Goal: Task Accomplishment & Management: Manage account settings

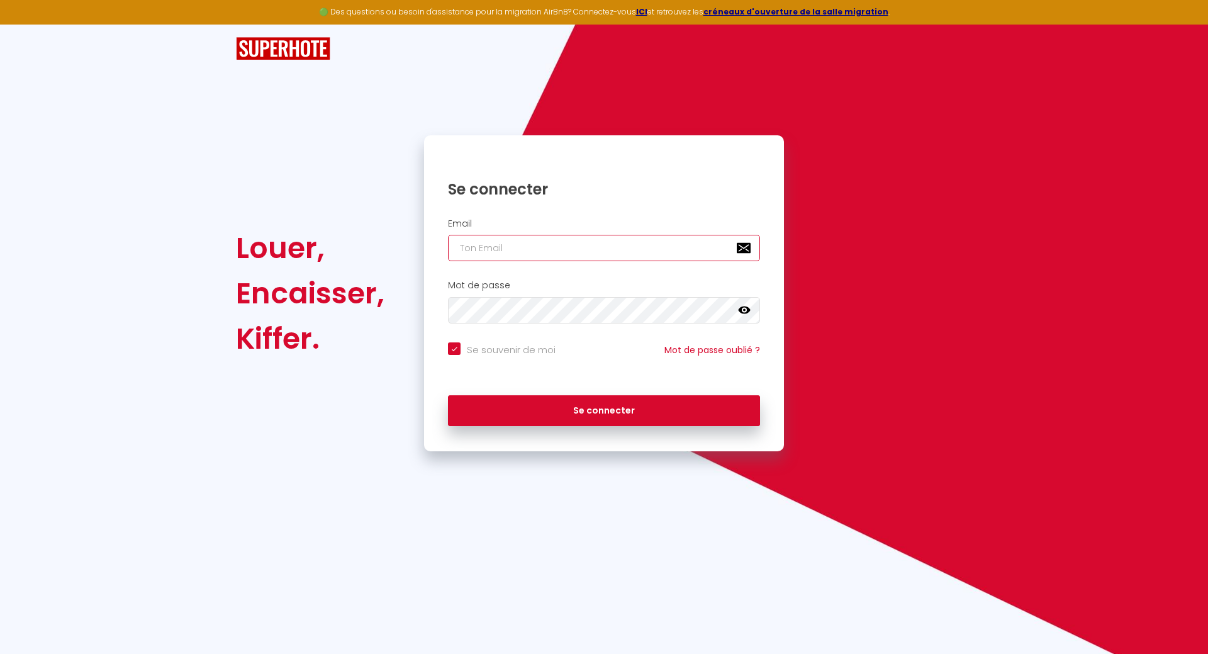
click at [464, 250] on input "email" at bounding box center [604, 248] width 312 height 26
type input "j"
checkbox input "true"
type input "jb"
checkbox input "true"
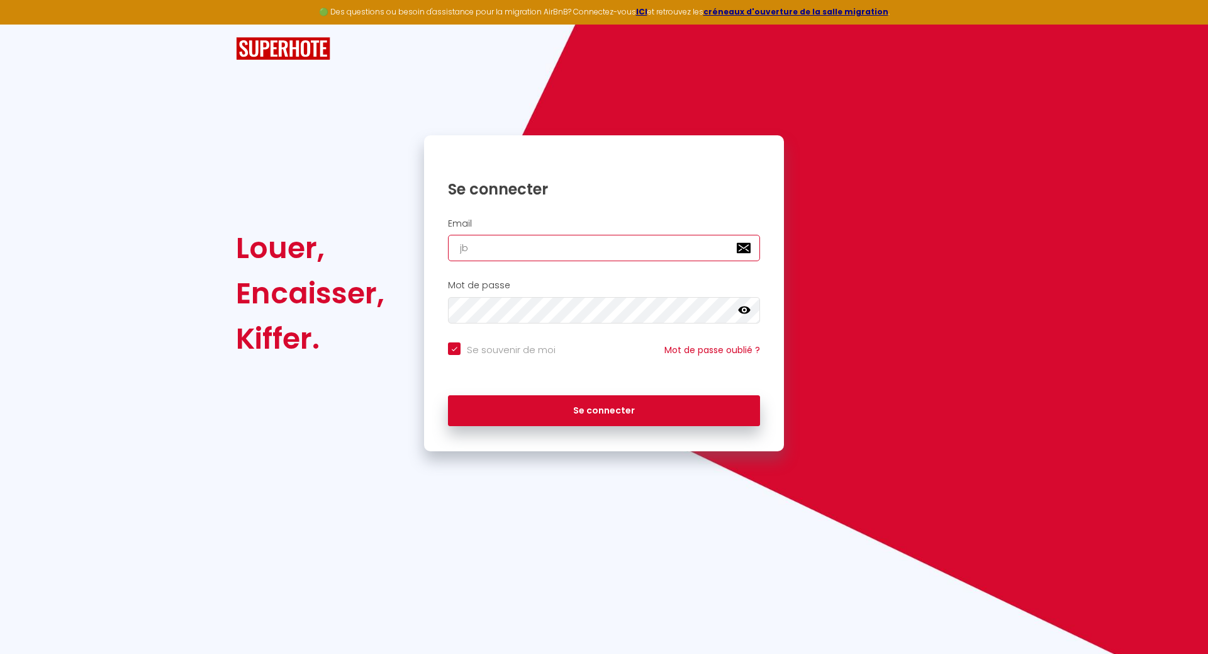
type input "jbi"
checkbox input "true"
type input "jbig"
checkbox input "true"
type input "jbigh"
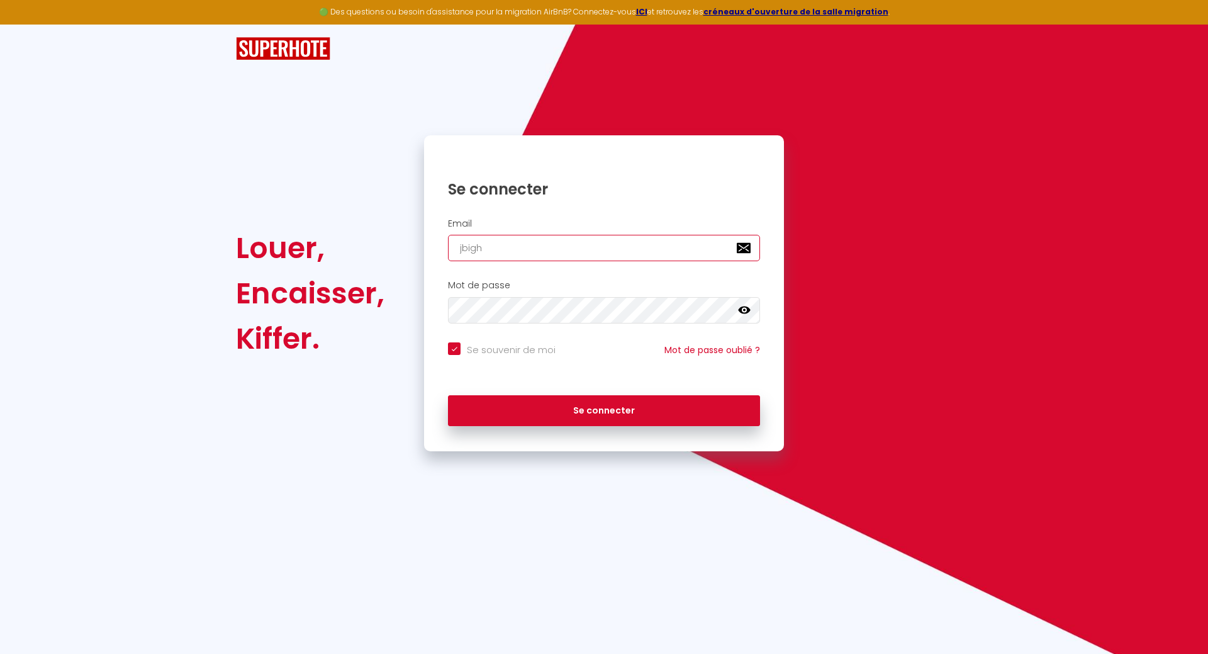
checkbox input "true"
type input "jbighe"
checkbox input "true"
type input "jbighet"
checkbox input "true"
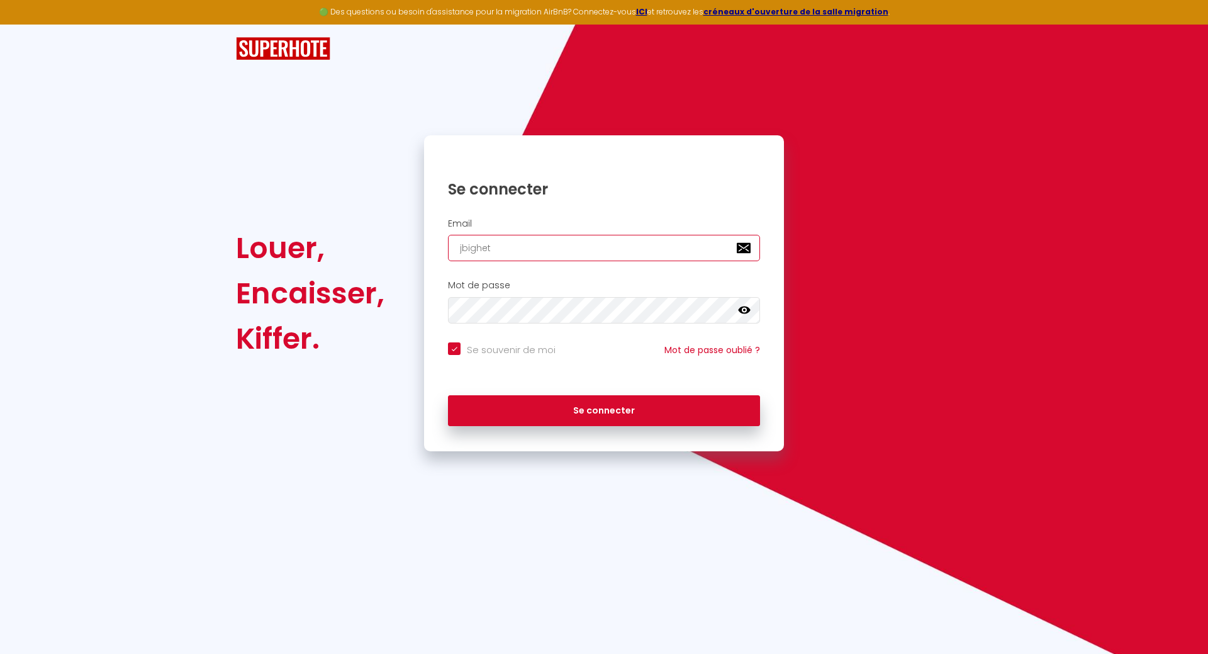
type input "jbighett"
checkbox input "true"
type input "jbighetti"
checkbox input "true"
type input "jbighetti@"
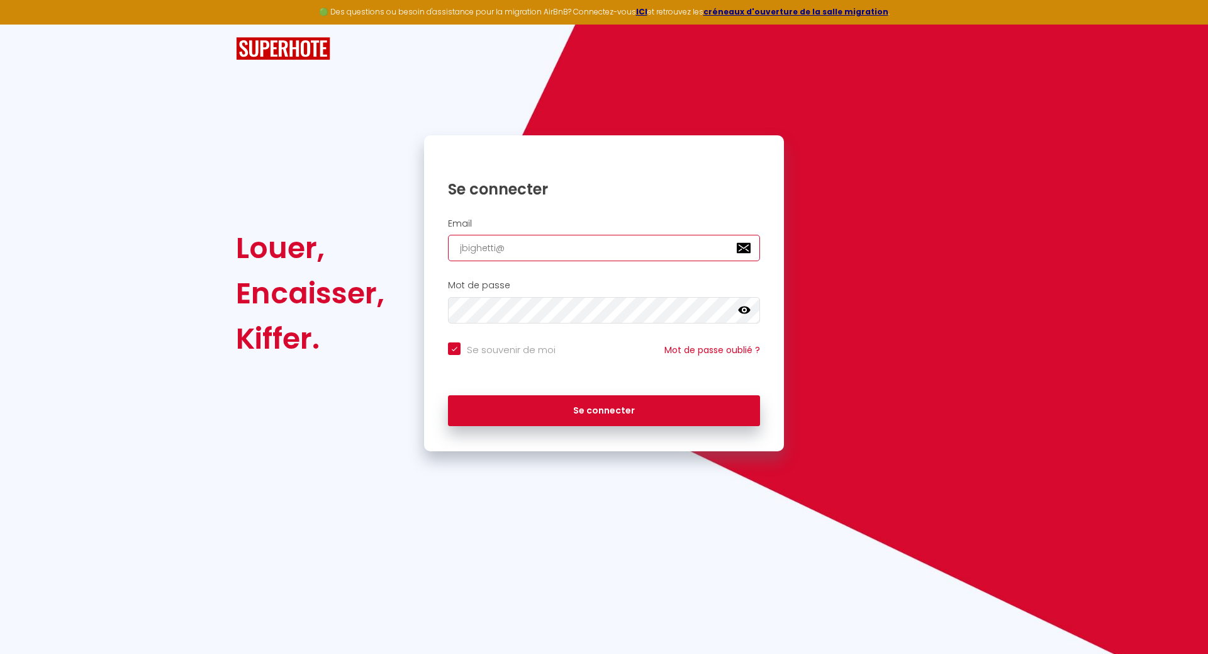
checkbox input "true"
type input "jbighetti@g"
checkbox input "true"
type input "jbighetti@gm"
checkbox input "true"
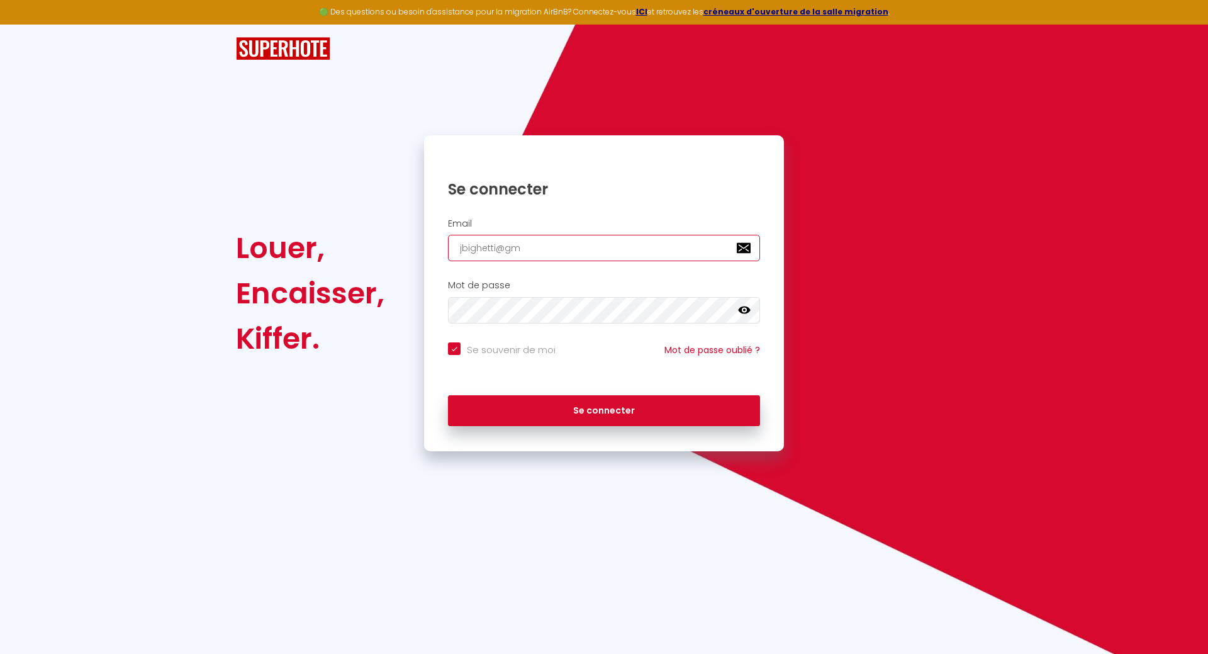
type input "jbighetti@gma"
checkbox input "true"
type input "jbighetti@gmai"
checkbox input "true"
type input "[EMAIL_ADDRESS]"
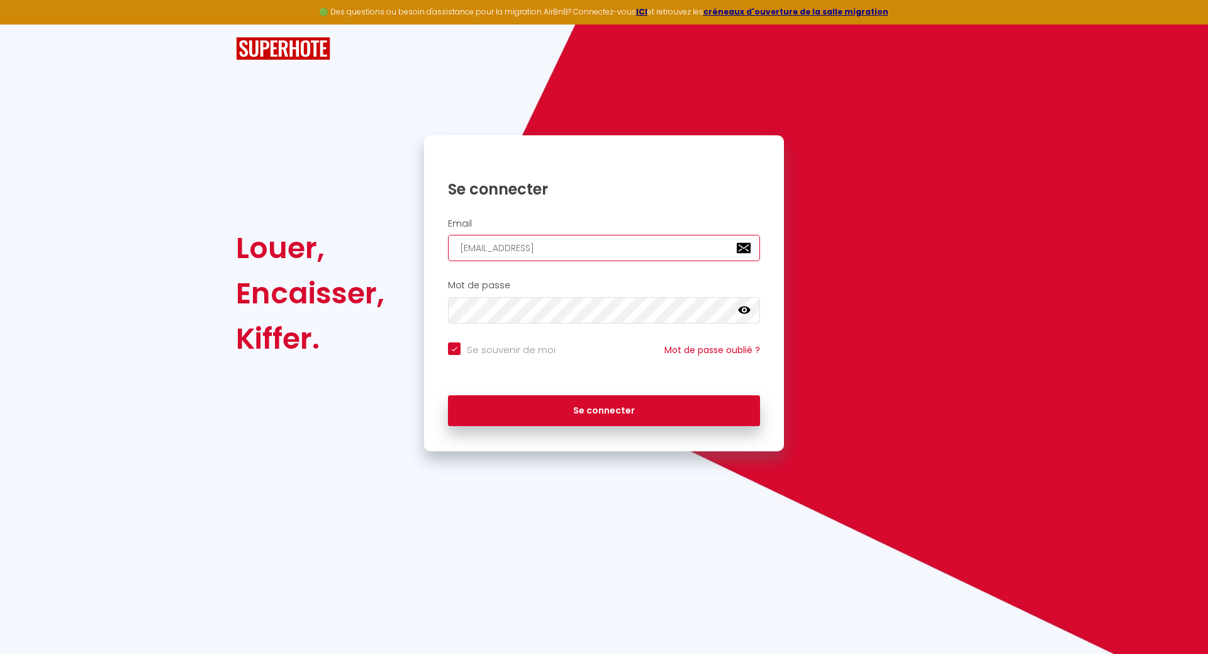
checkbox input "true"
type input "[EMAIL_ADDRESS]."
checkbox input "true"
type input "jbighetti@gmail.c"
checkbox input "true"
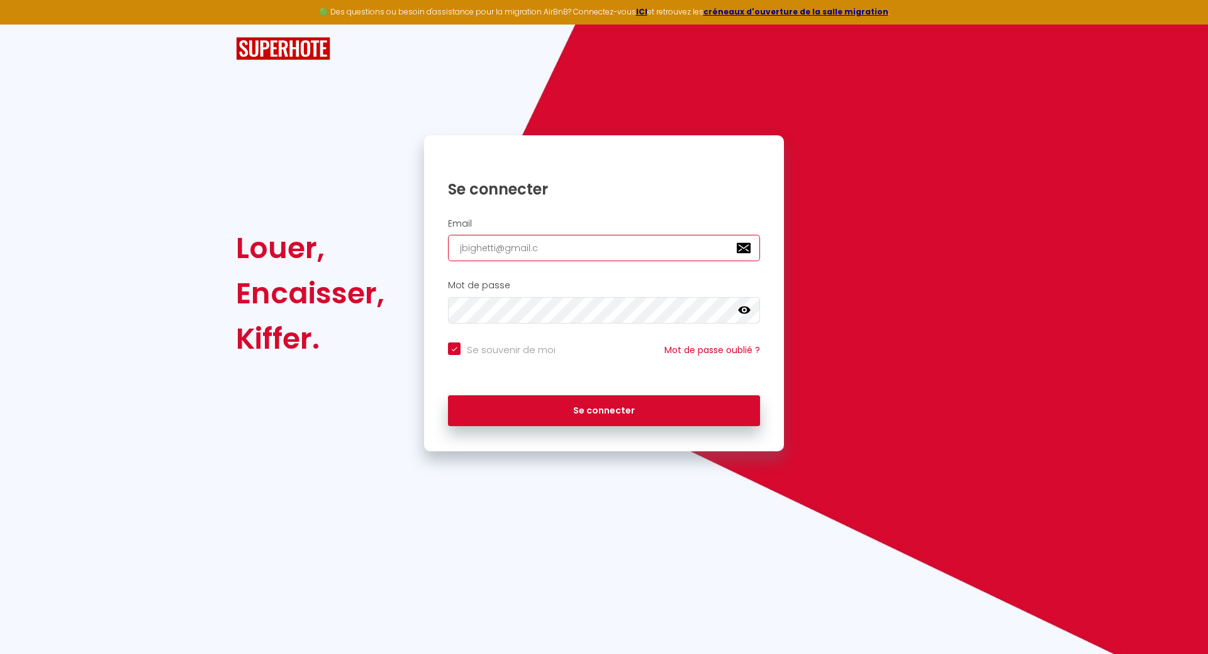
type input "[EMAIL_ADDRESS][DOMAIN_NAME]"
checkbox input "true"
type input "[EMAIL_ADDRESS][DOMAIN_NAME]"
checkbox input "true"
type input "[EMAIL_ADDRESS][DOMAIN_NAME]"
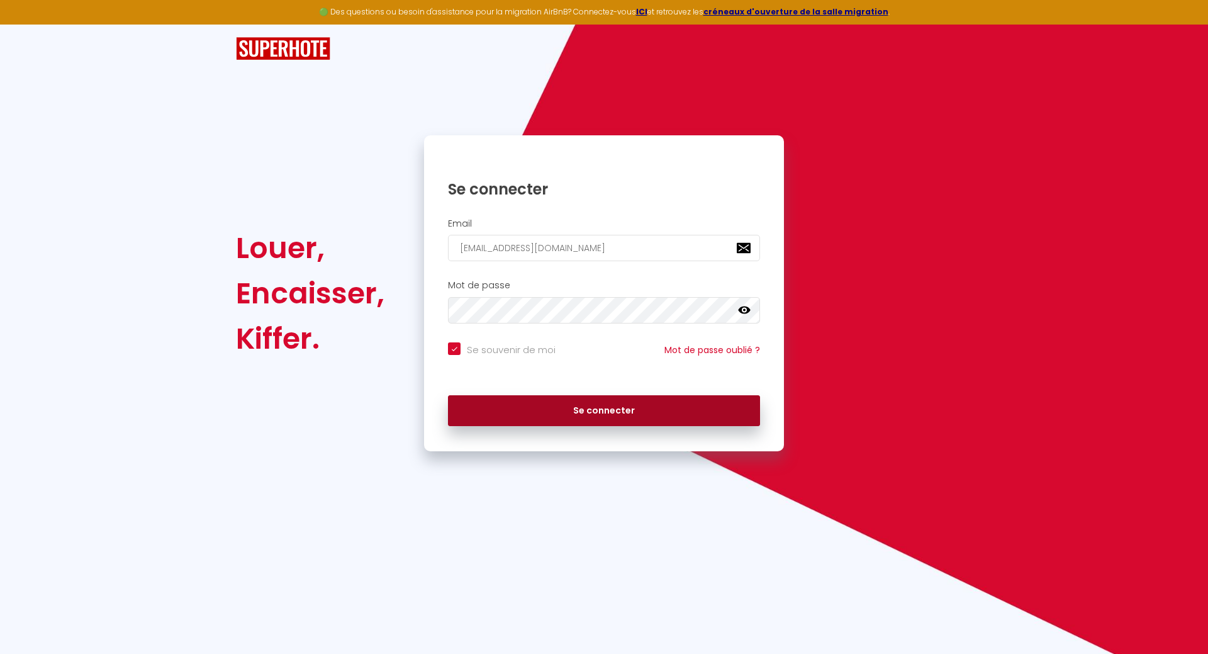
click at [555, 405] on button "Se connecter" at bounding box center [604, 410] width 312 height 31
checkbox input "true"
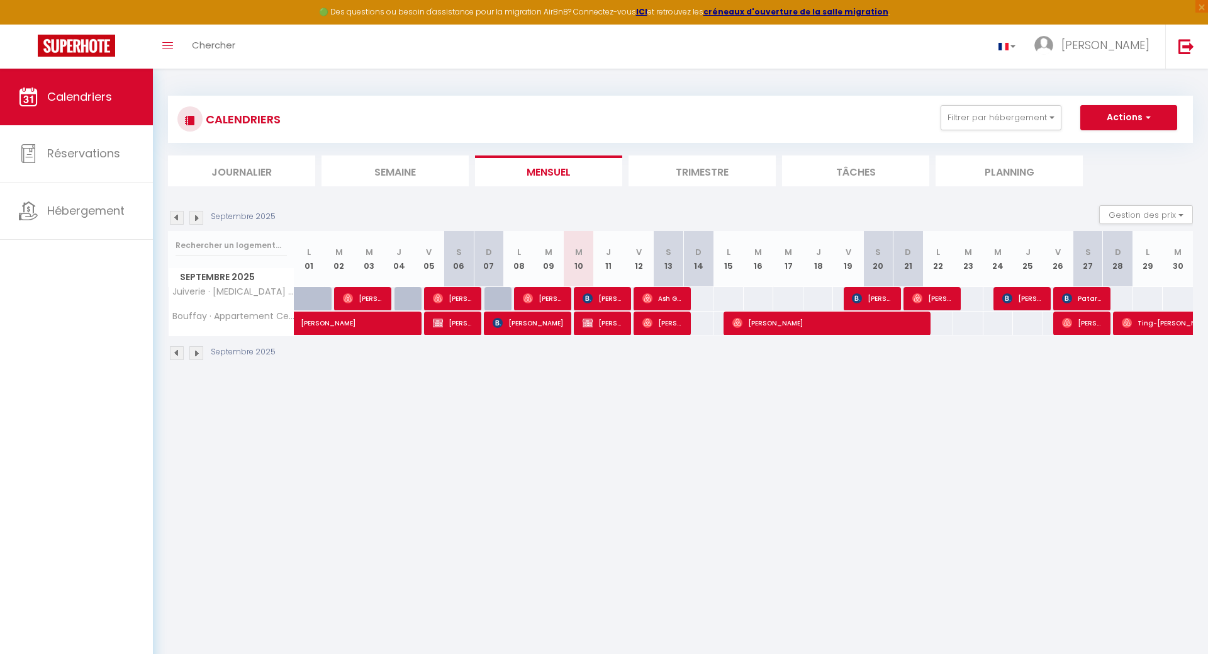
click at [694, 173] on li "Trimestre" at bounding box center [702, 170] width 147 height 31
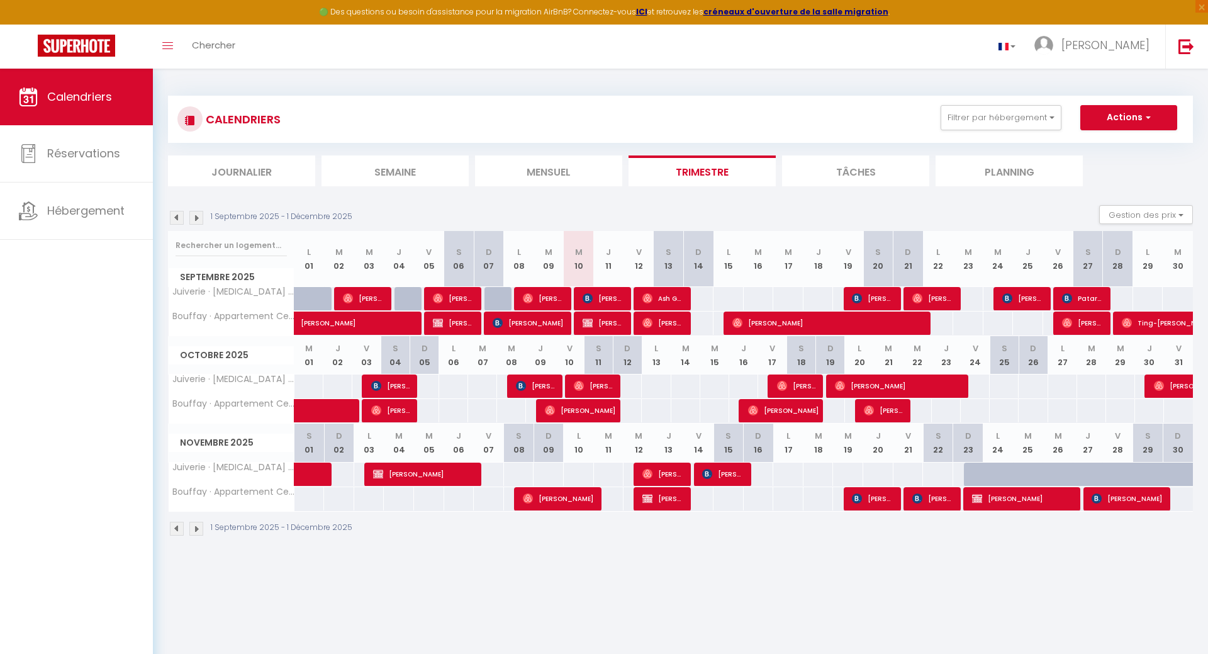
click at [177, 223] on img at bounding box center [177, 218] width 14 height 14
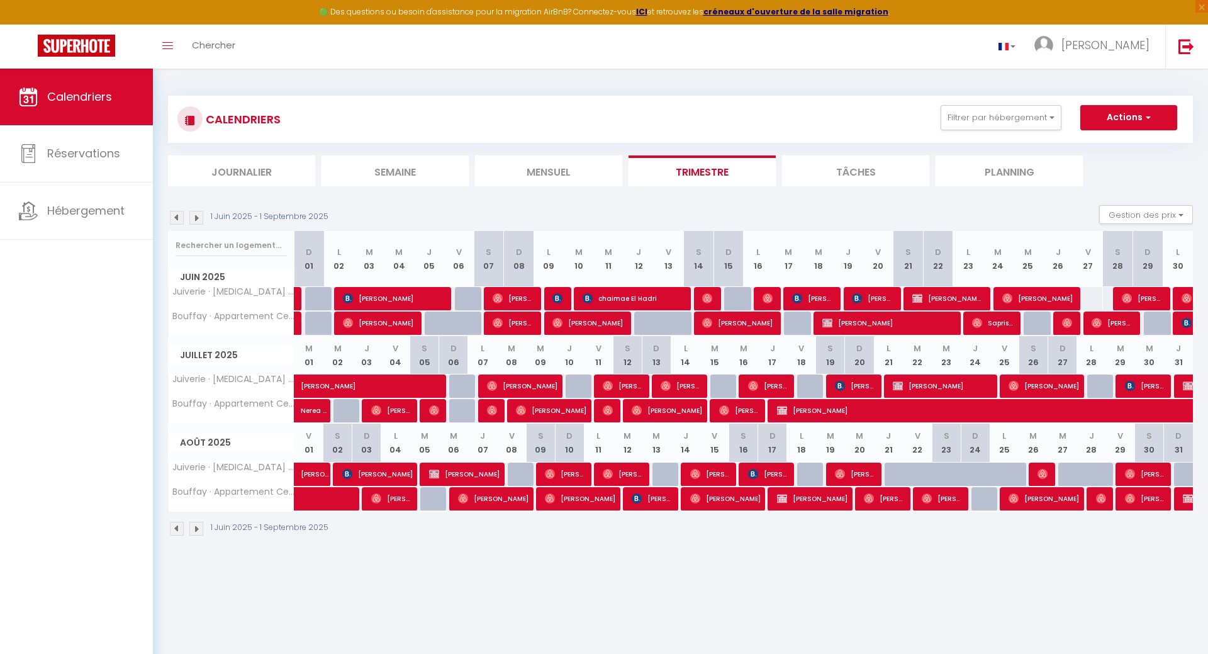
click at [198, 218] on img at bounding box center [196, 218] width 14 height 14
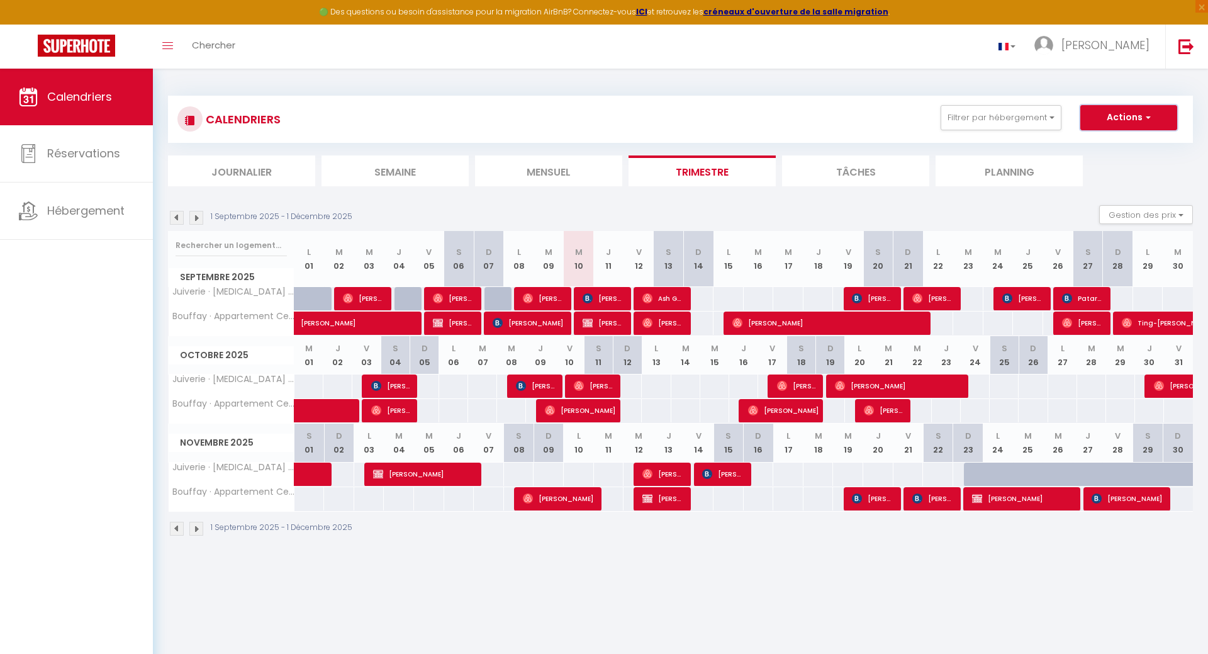
click at [1150, 124] on button "Actions" at bounding box center [1128, 117] width 97 height 25
click at [1185, 212] on button "Gestion des prix" at bounding box center [1146, 214] width 94 height 19
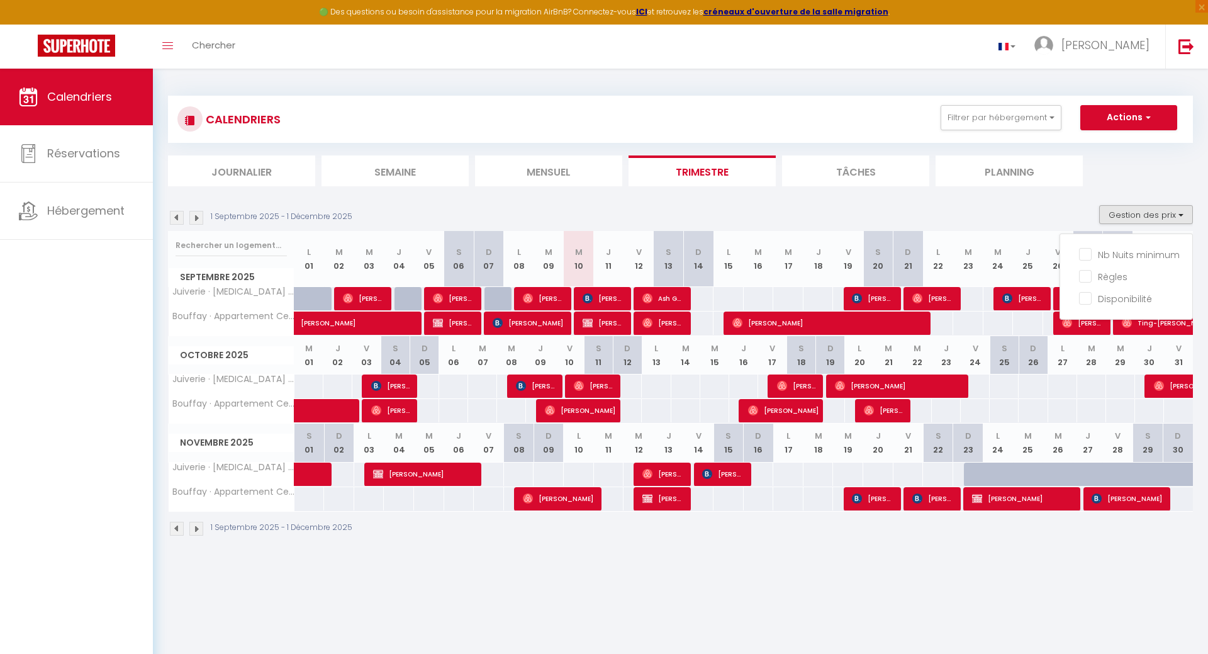
click at [1182, 165] on ul "Journalier [GEOGRAPHIC_DATA] Mensuel Trimestre Tâches Planning" at bounding box center [680, 170] width 1025 height 31
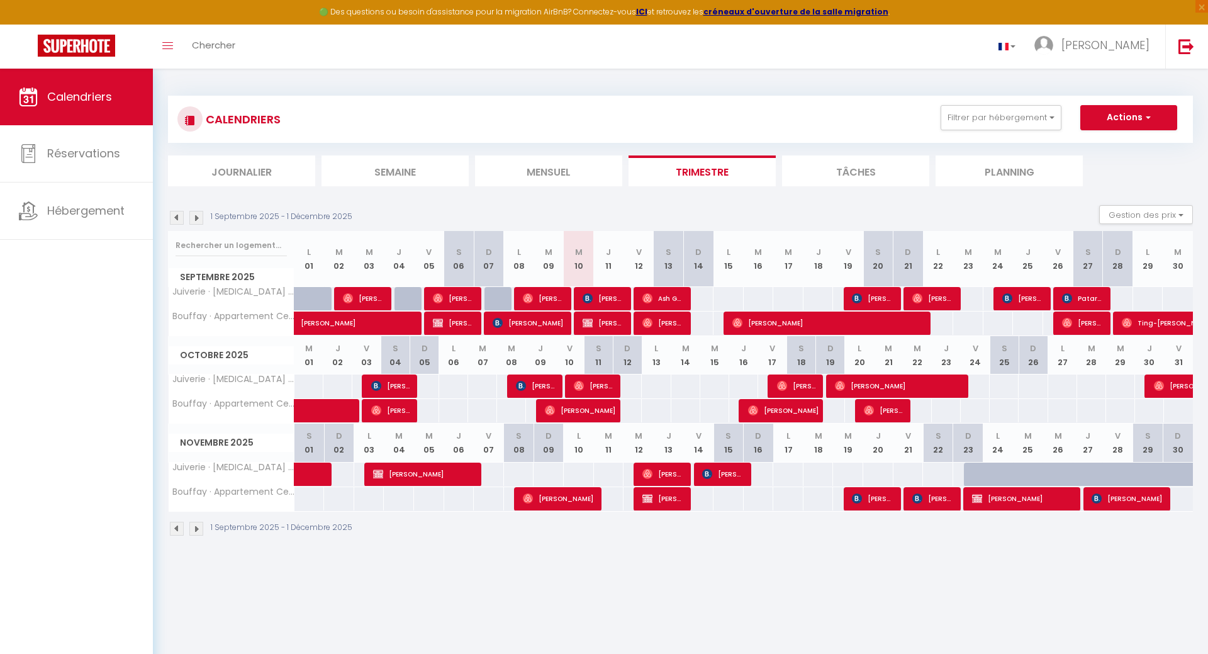
click at [708, 299] on div "95" at bounding box center [698, 298] width 31 height 23
type input "95"
type input "Dim 14 Septembre 2025"
type input "Lun 15 Septembre 2025"
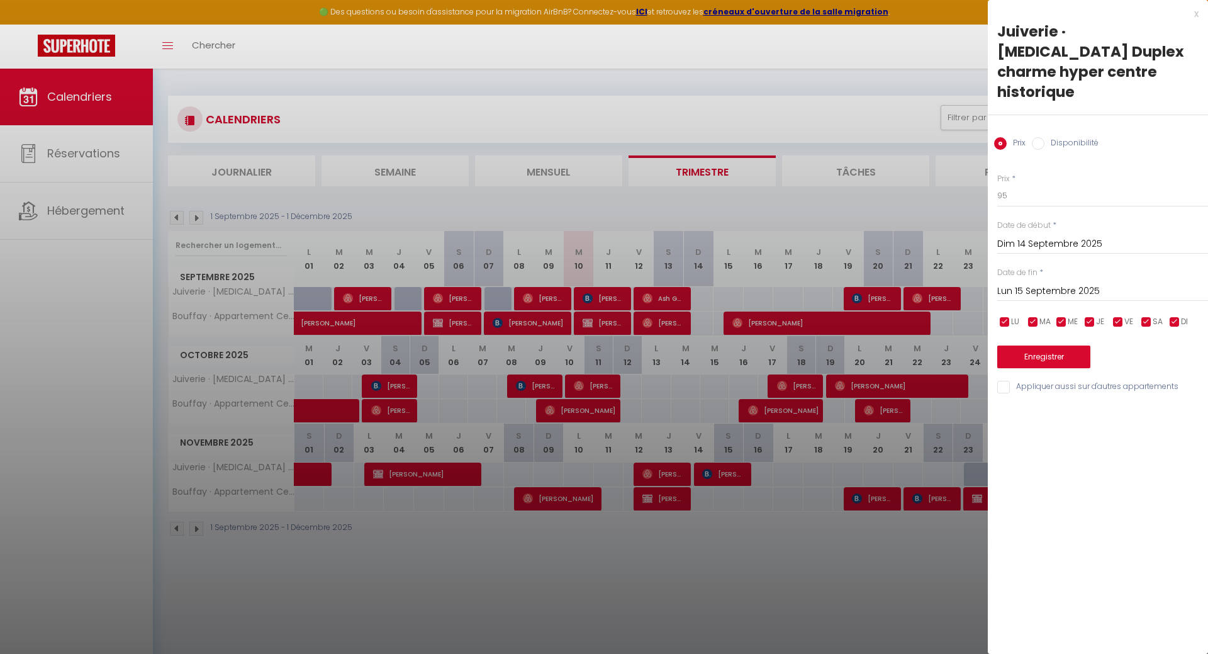
click at [1194, 16] on div "x" at bounding box center [1093, 13] width 211 height 15
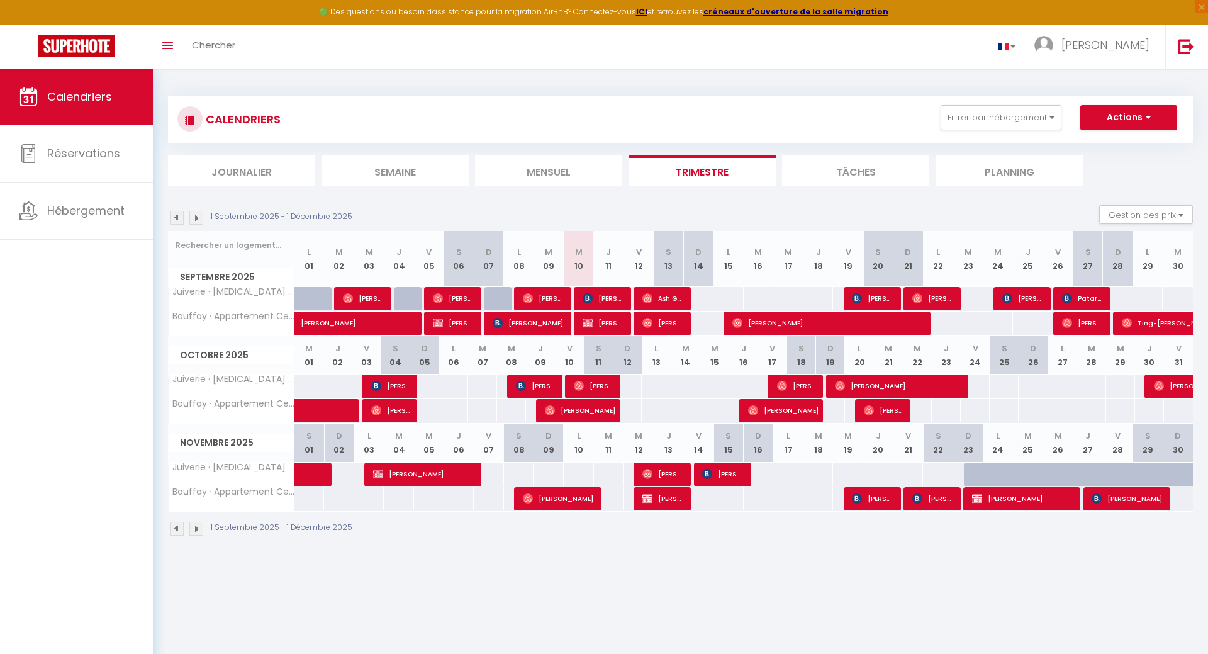
click at [637, 389] on div "130" at bounding box center [627, 385] width 30 height 23
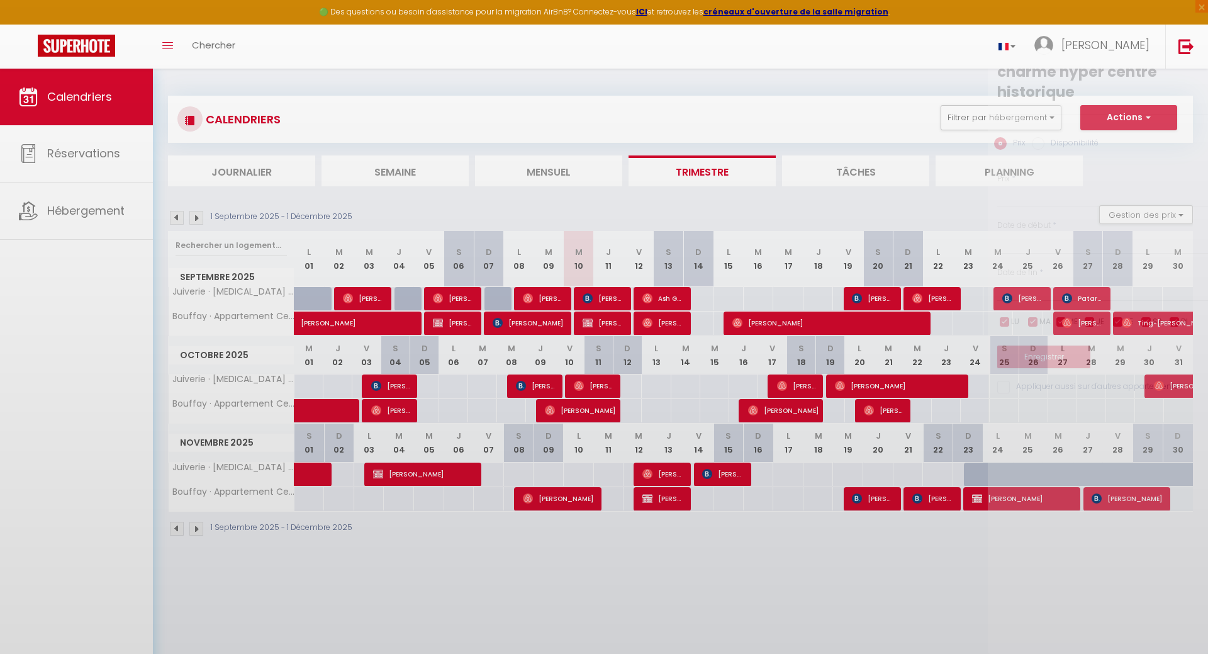
type input "130"
type input "Dim 12 Octobre 2025"
type input "Lun 13 Octobre 2025"
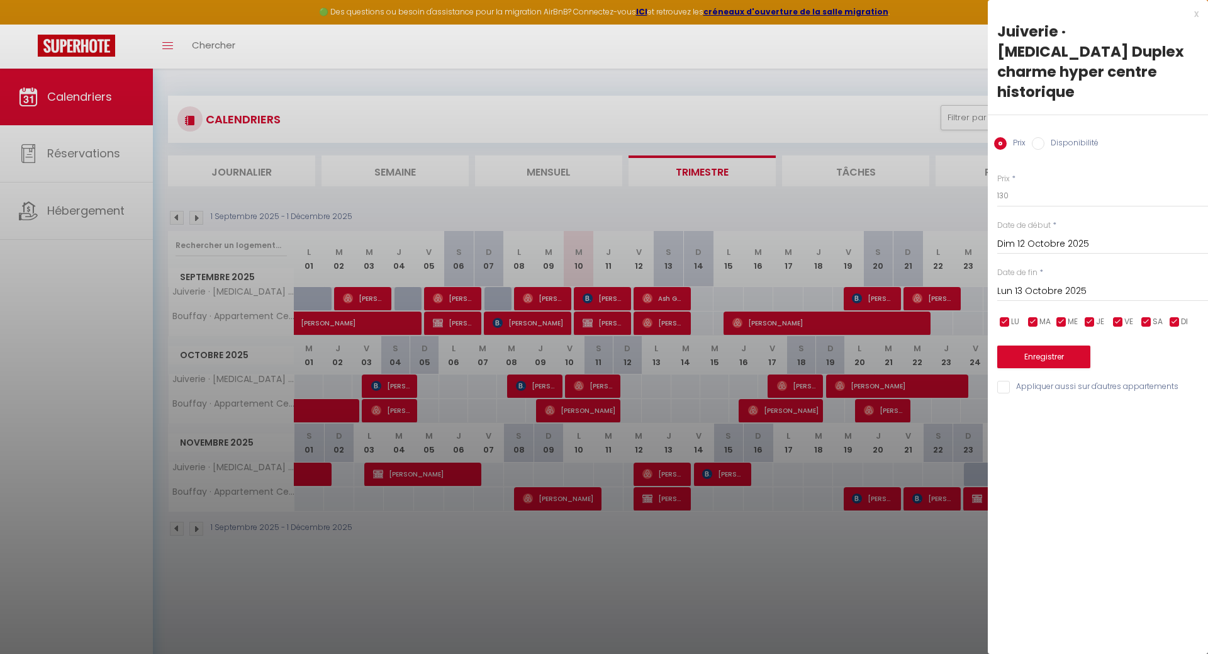
click at [1194, 16] on div "x" at bounding box center [1093, 13] width 211 height 15
